Goal: Transaction & Acquisition: Purchase product/service

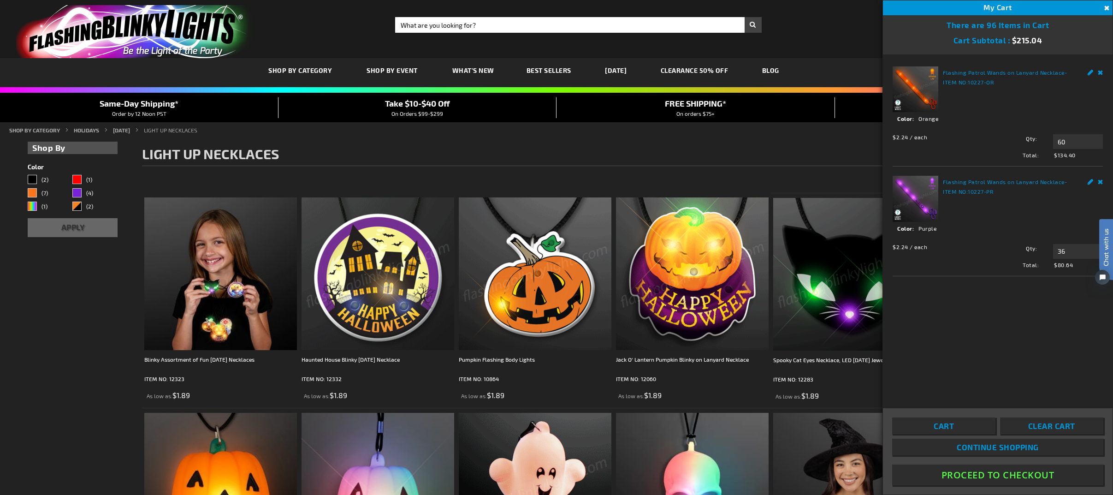
click at [1023, 424] on link "Clear Cart" at bounding box center [1051, 425] width 103 height 17
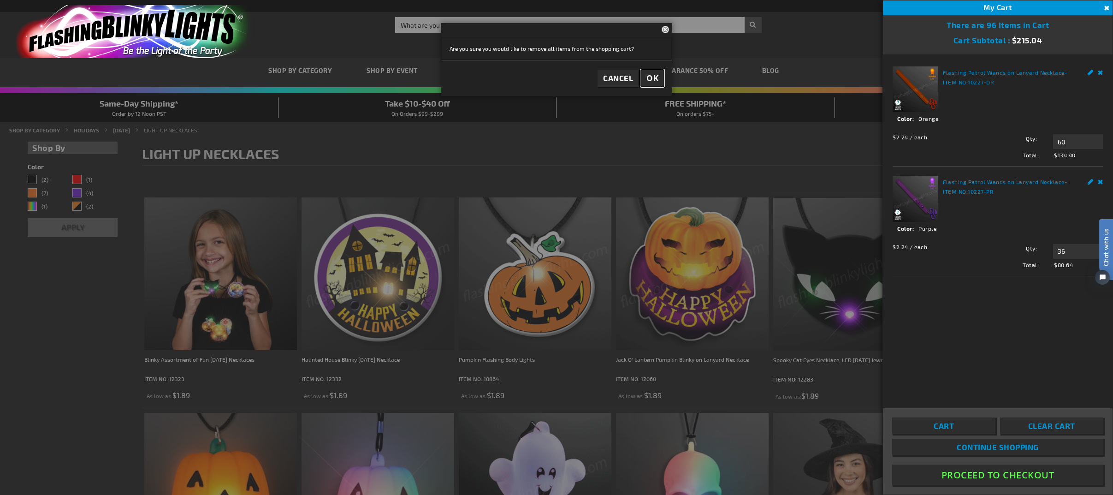
click at [648, 78] on span "OK" at bounding box center [652, 78] width 12 height 11
